Goal: Task Accomplishment & Management: Manage account settings

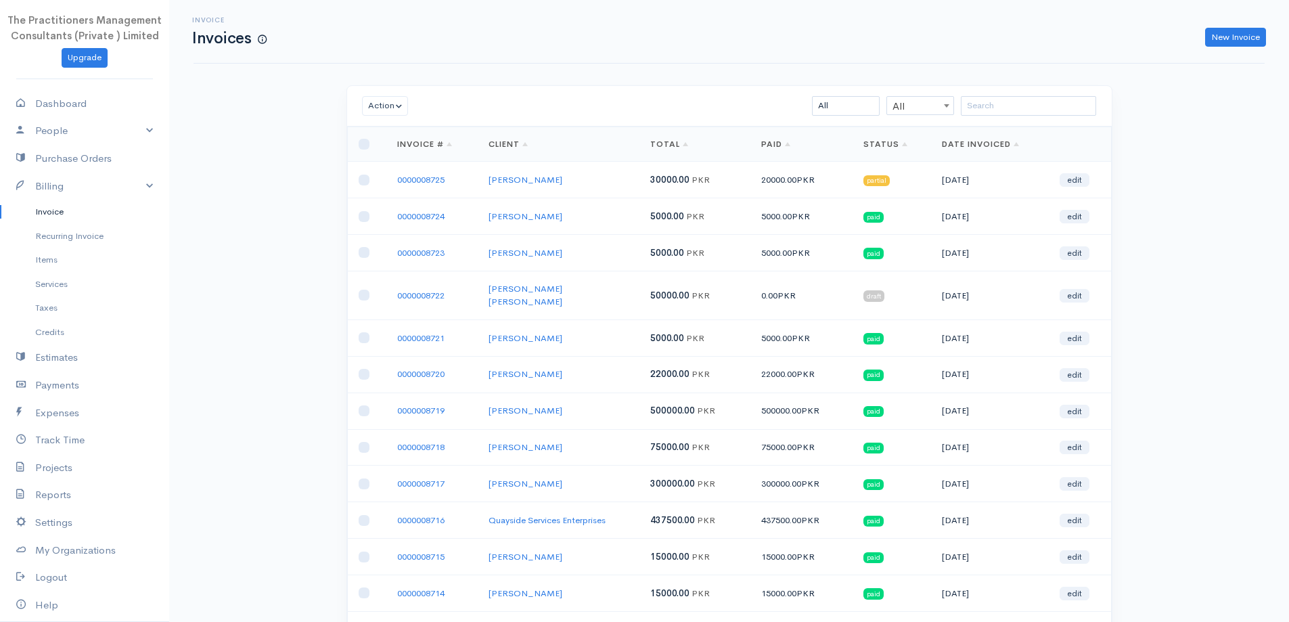
click at [410, 180] on link "0000008725" at bounding box center [420, 180] width 47 height 12
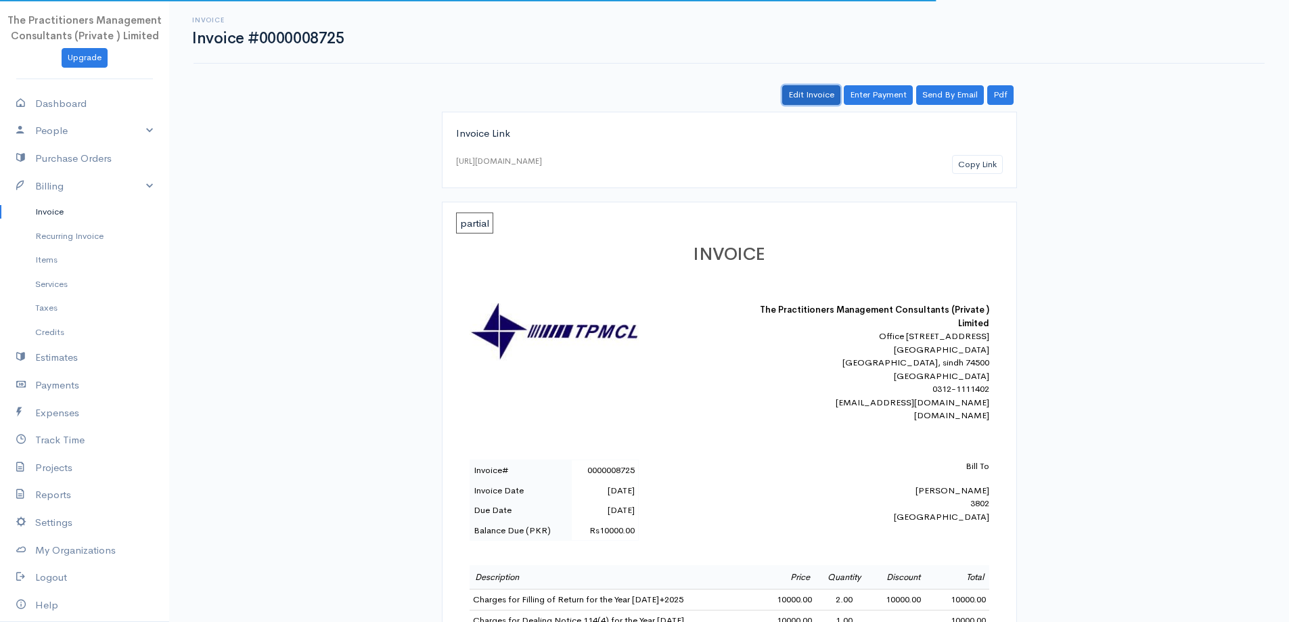
click at [824, 95] on link "Edit Invoice" at bounding box center [811, 95] width 58 height 20
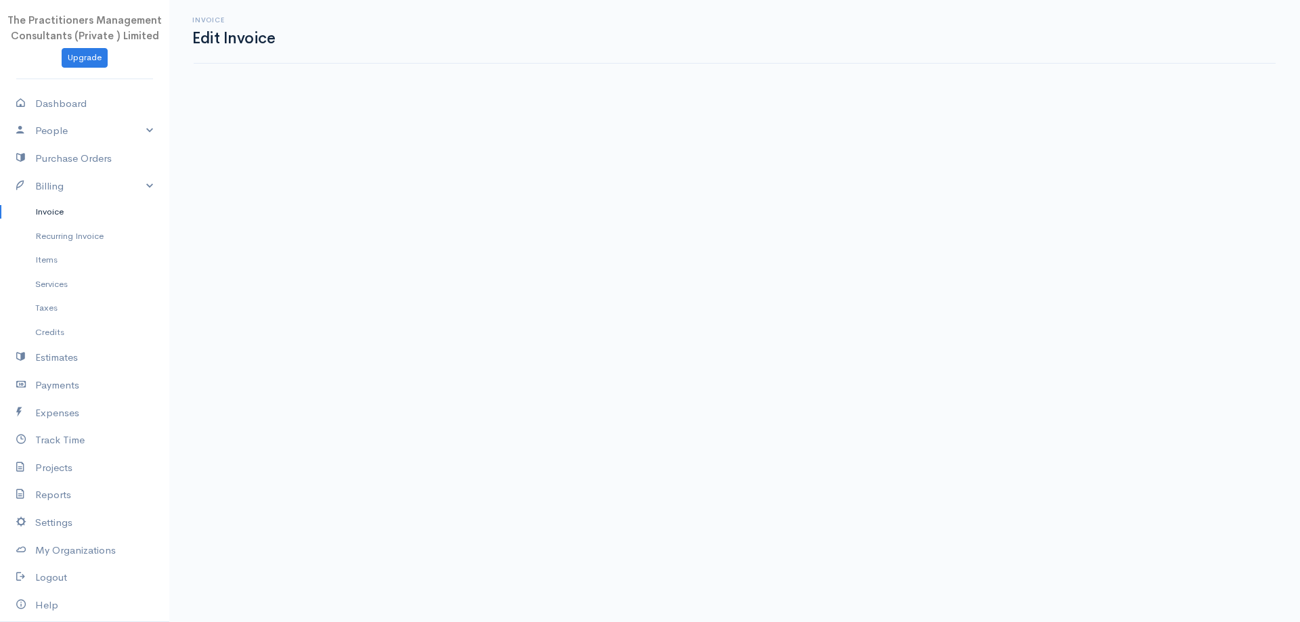
select select "2"
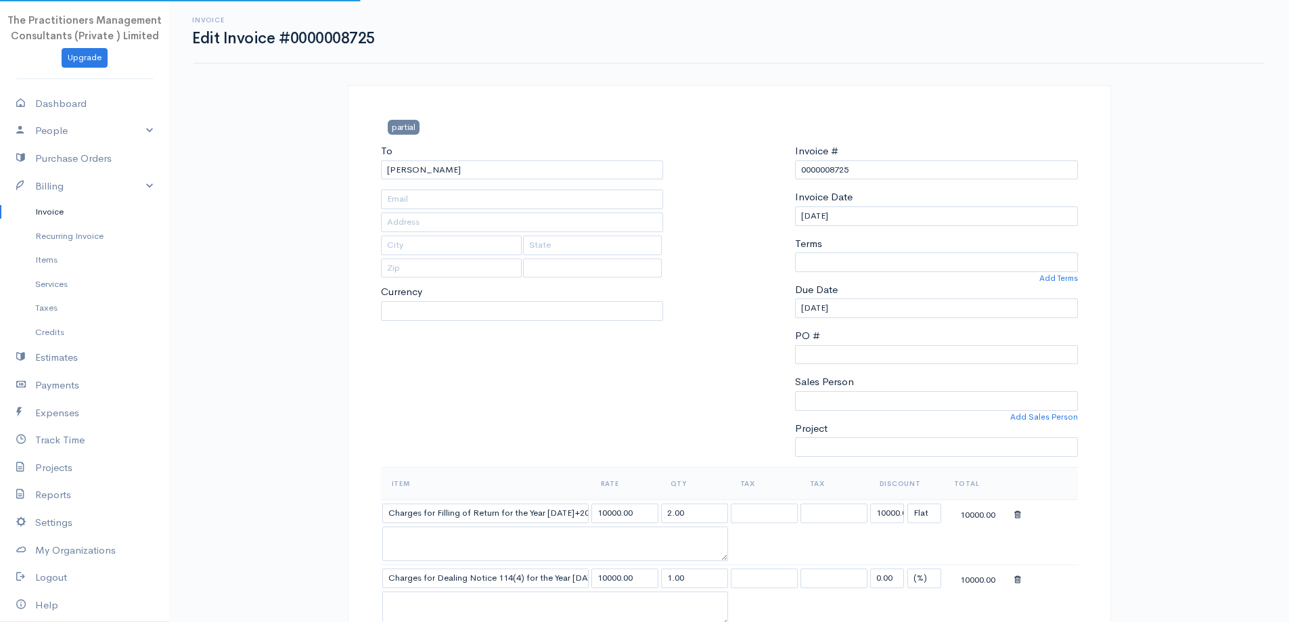
select select
select select "0"
type input "[PHONE_NUMBER]"
type input "3802"
select select "[GEOGRAPHIC_DATA]"
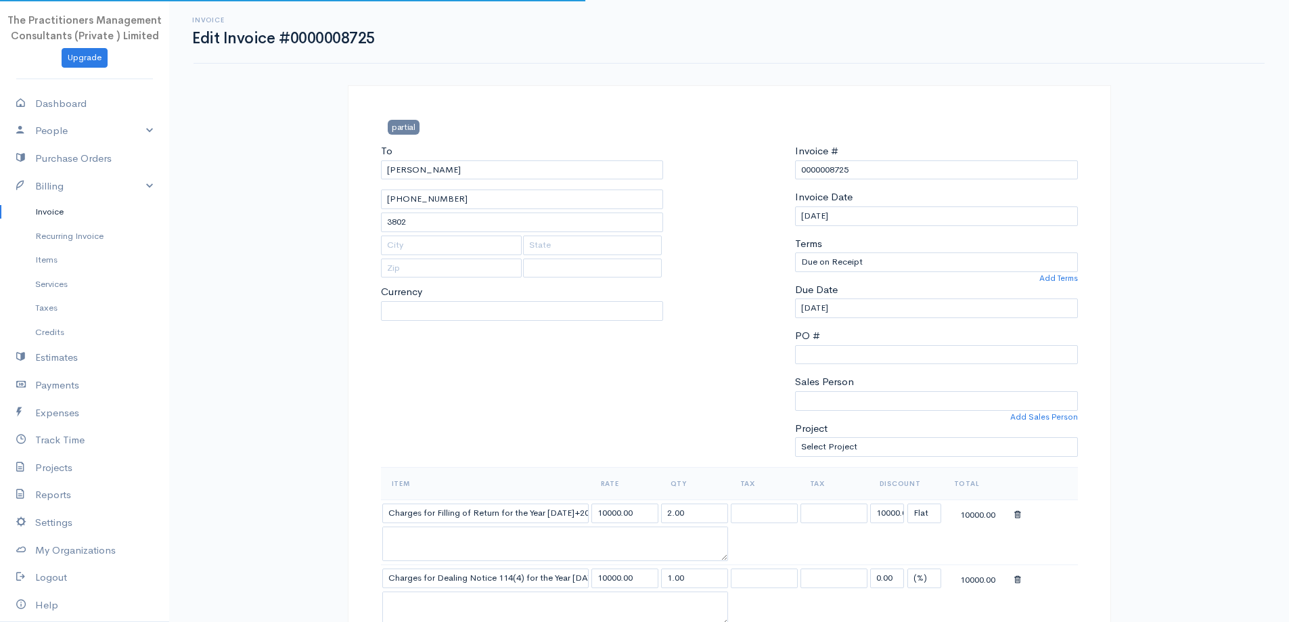
select select "PKR"
click at [497, 218] on input "3802" at bounding box center [522, 223] width 283 height 20
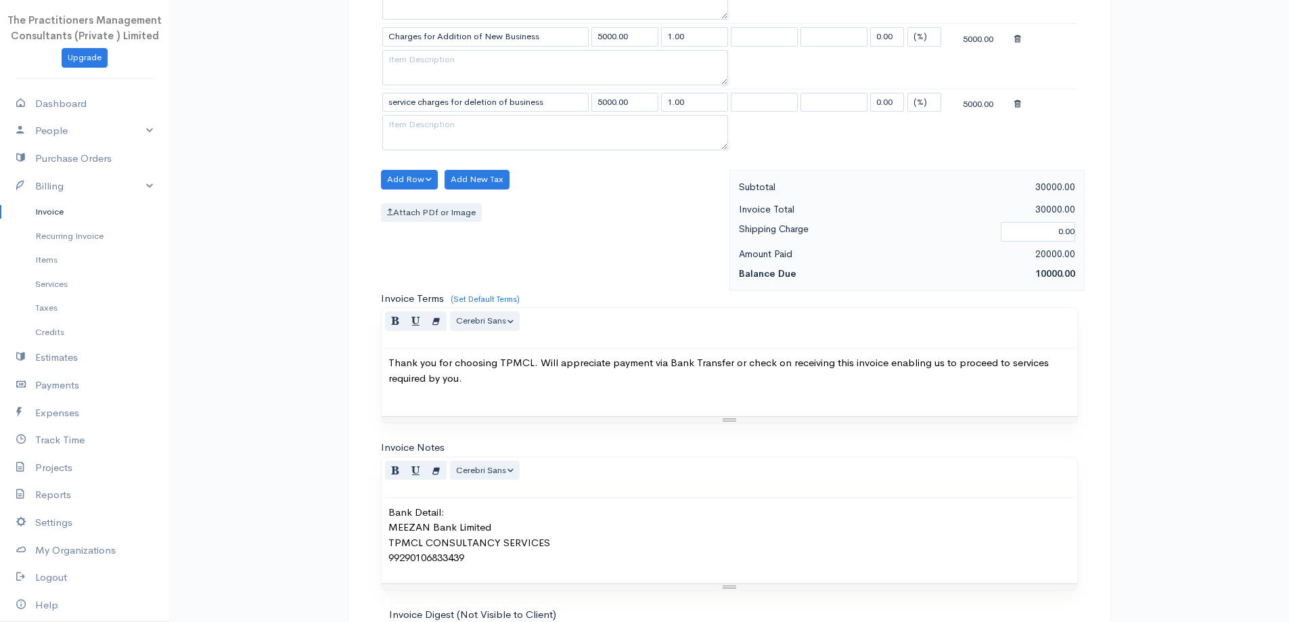
scroll to position [761, 0]
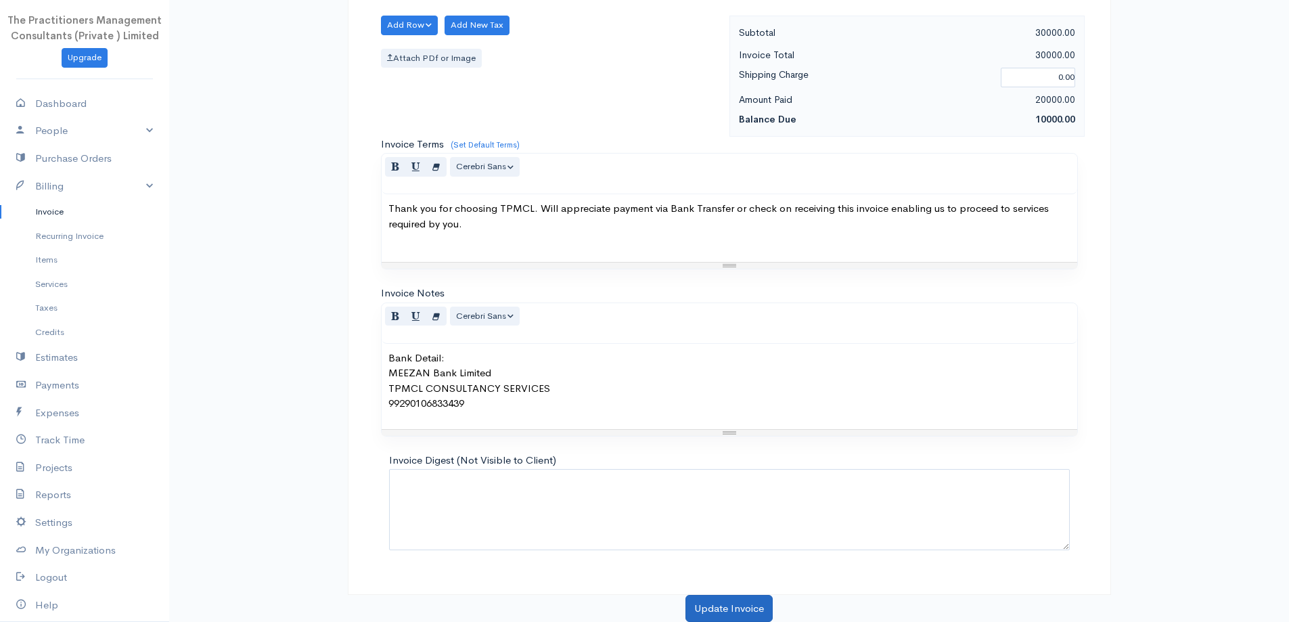
type input "3804"
click at [730, 609] on button "Update Invoice" at bounding box center [729, 609] width 87 height 28
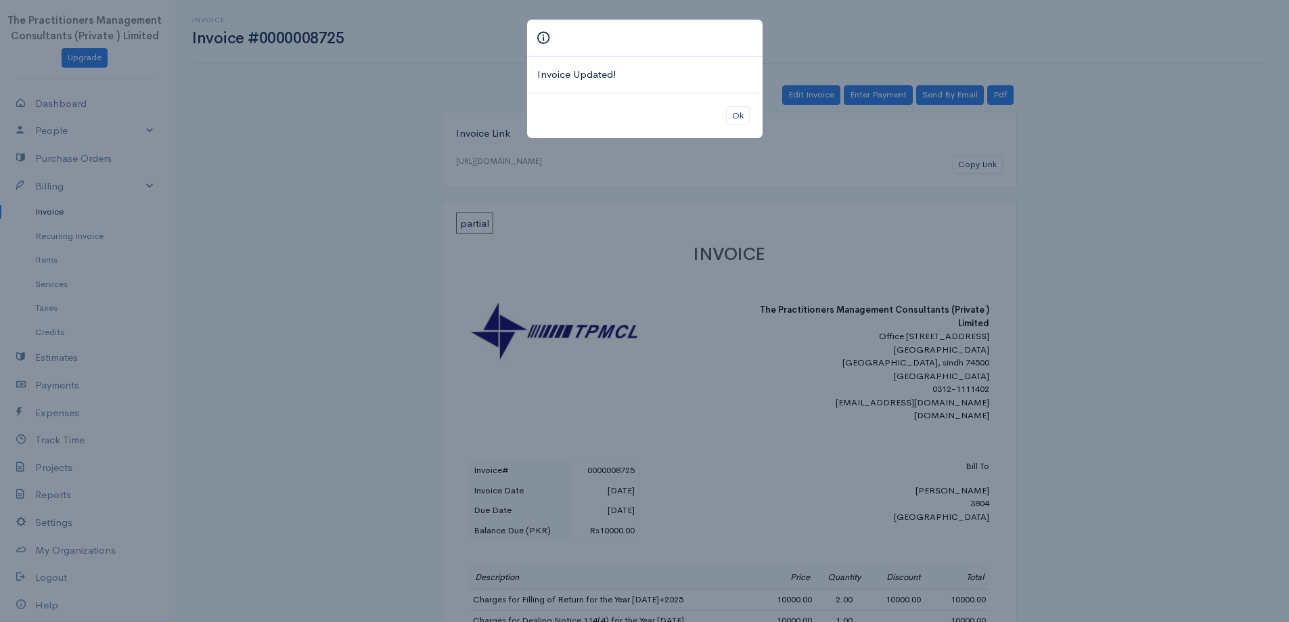
click at [751, 118] on div "Ok" at bounding box center [645, 116] width 236 height 46
click at [743, 116] on button "Ok" at bounding box center [738, 116] width 24 height 20
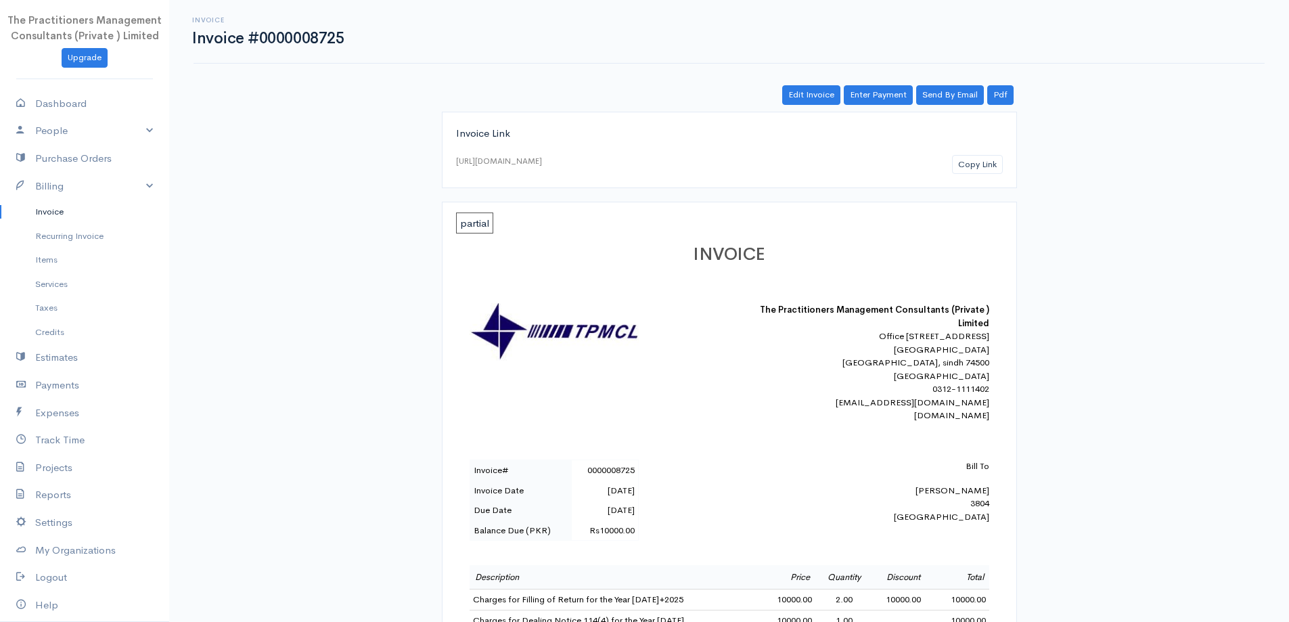
click at [102, 209] on link "Invoice" at bounding box center [84, 212] width 169 height 24
